Goal: Use online tool/utility: Utilize a website feature to perform a specific function

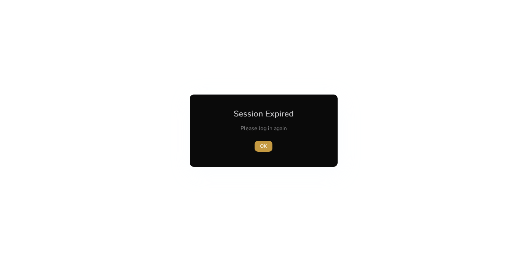
click at [259, 147] on span "button" at bounding box center [263, 146] width 18 height 16
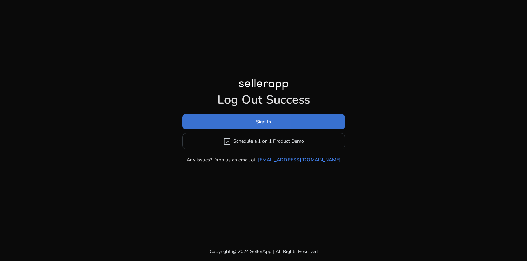
click at [187, 119] on span at bounding box center [263, 122] width 163 height 16
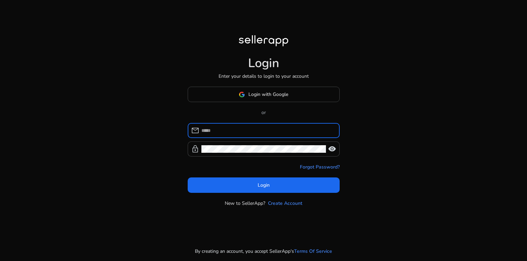
type input "**********"
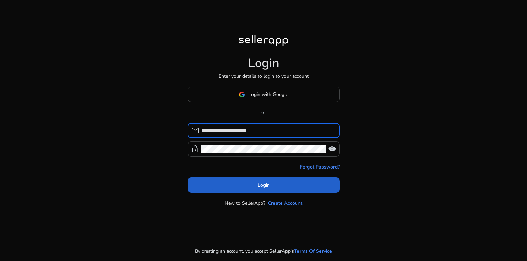
click at [208, 181] on span at bounding box center [264, 185] width 152 height 16
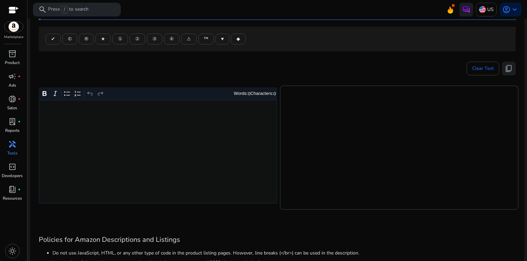
scroll to position [91, 0]
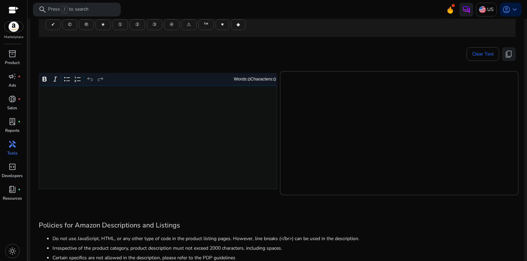
click at [115, 134] on div "Rich Text Editor. Editing area: main. Press Alt+0 for help." at bounding box center [158, 138] width 238 height 104
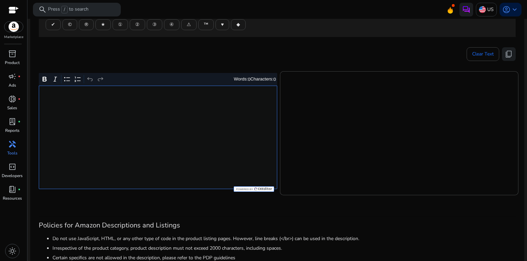
click at [112, 128] on div "Rich Text Editor. Editing area: main. Press Alt+0 for help." at bounding box center [158, 138] width 238 height 104
click at [252, 133] on div "Rich Text Editor. Editing area: main. Press Alt+0 for help." at bounding box center [158, 138] width 238 height 104
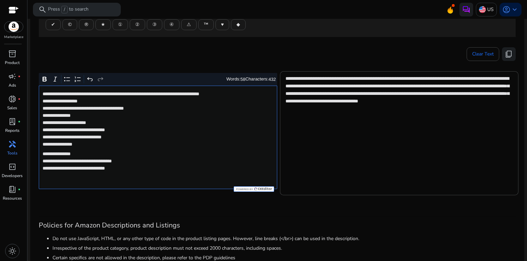
scroll to position [0, 0]
drag, startPoint x: 43, startPoint y: 161, endPoint x: 155, endPoint y: 191, distance: 116.3
click at [155, 191] on div "**********" at bounding box center [158, 138] width 238 height 130
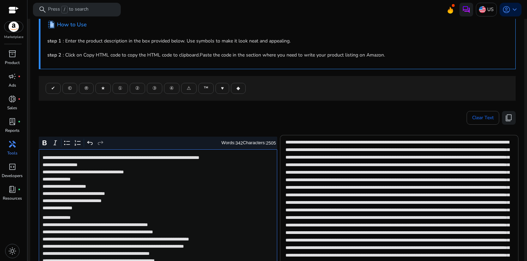
scroll to position [27, 0]
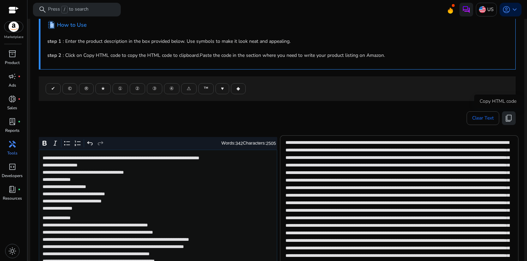
click at [506, 119] on span "content_copy" at bounding box center [508, 118] width 8 height 8
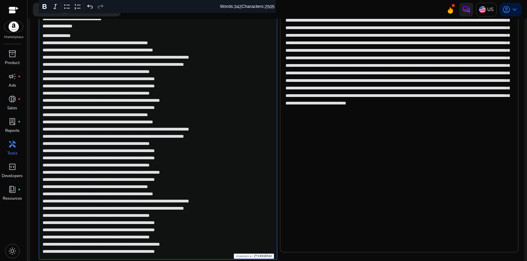
scroll to position [255, 0]
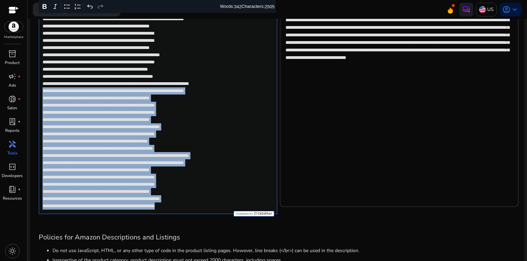
drag, startPoint x: 41, startPoint y: 90, endPoint x: 197, endPoint y: 208, distance: 195.7
click at [197, 208] on div "**********" at bounding box center [158, 68] width 238 height 292
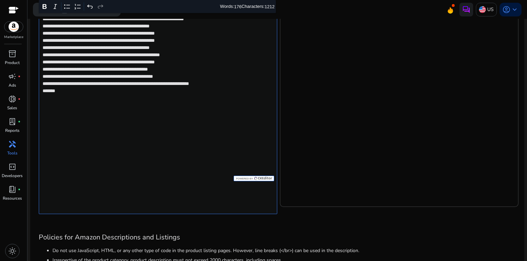
scroll to position [176, 0]
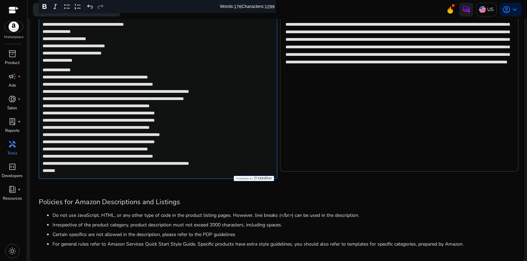
type textarea "**********"
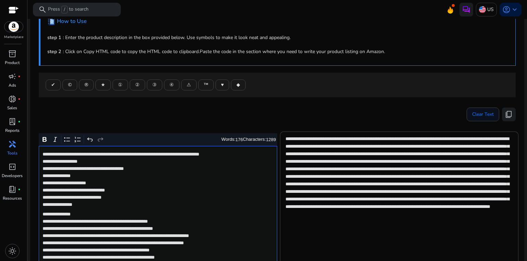
scroll to position [31, 0]
drag, startPoint x: 505, startPoint y: 115, endPoint x: 358, endPoint y: 76, distance: 151.9
click at [505, 115] on span "content_copy" at bounding box center [508, 114] width 8 height 8
